Goal: Find specific page/section: Find specific page/section

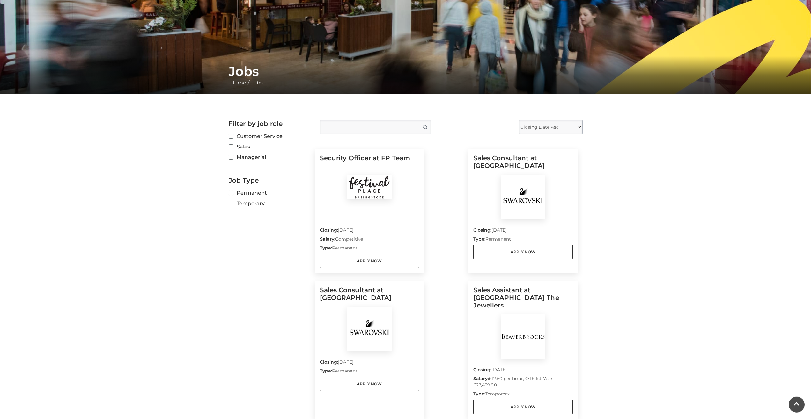
scroll to position [293, 0]
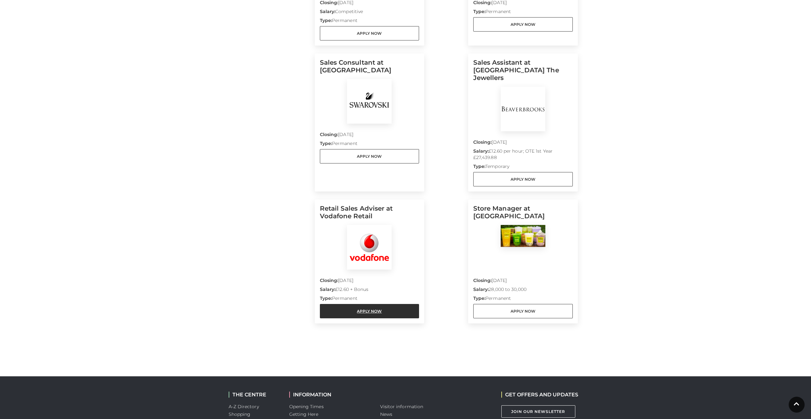
click at [360, 306] on link "Apply Now" at bounding box center [369, 311] width 99 height 14
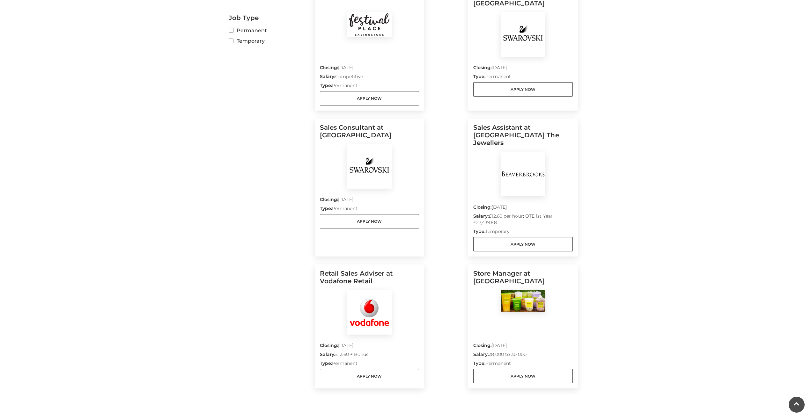
click at [430, 252] on div "Security Officer at FP Team Closing: 12 Oct 2025 Salary: Competitive Type: Perm…" at bounding box center [446, 191] width 263 height 425
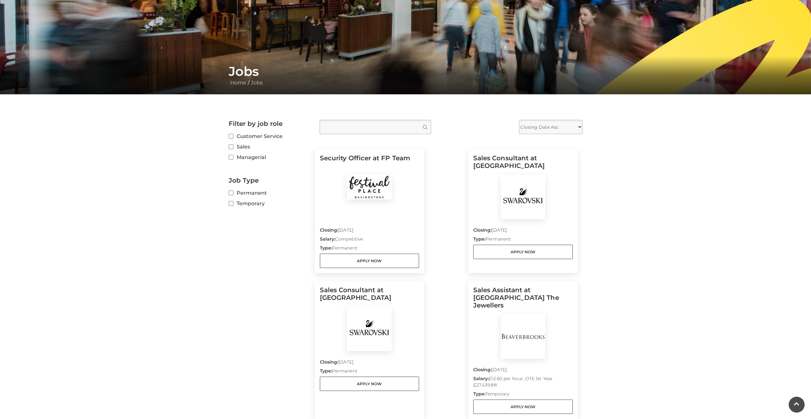
scroll to position [0, 0]
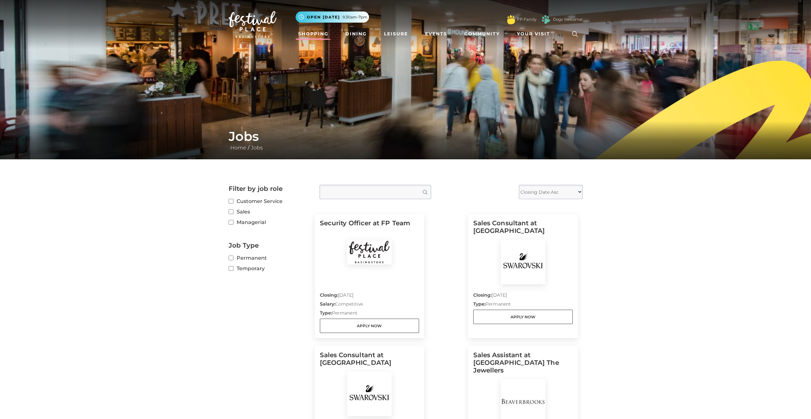
click at [315, 36] on link "Shopping" at bounding box center [313, 34] width 35 height 12
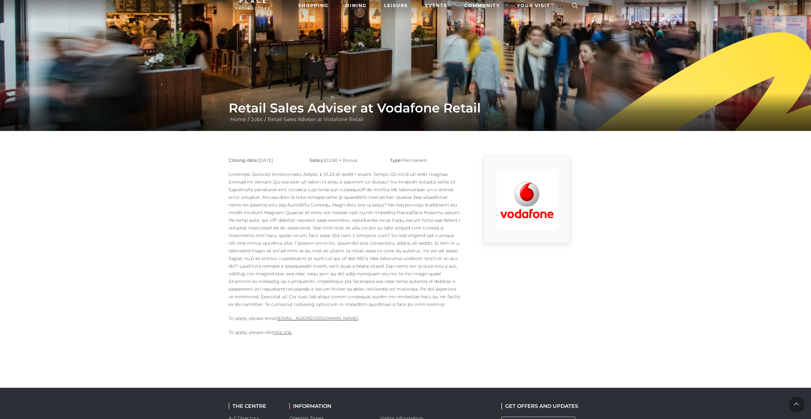
scroll to position [130, 0]
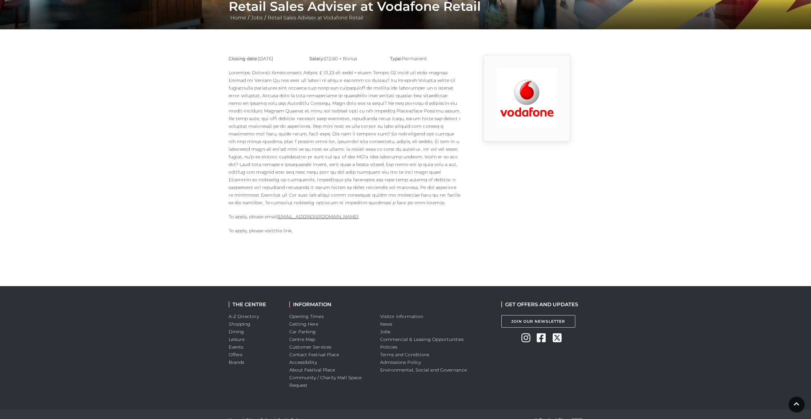
click at [281, 231] on link "this link" at bounding box center [283, 231] width 18 height 6
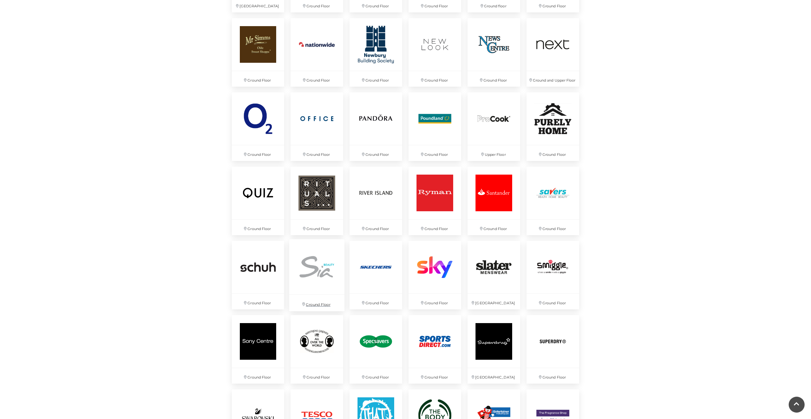
scroll to position [1203, 0]
